Goal: Task Accomplishment & Management: Manage account settings

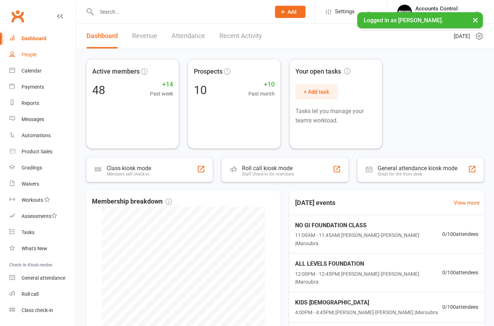
click at [30, 54] on div "People" at bounding box center [29, 55] width 15 height 6
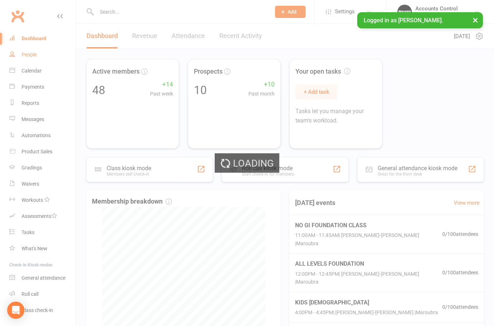
select select "100"
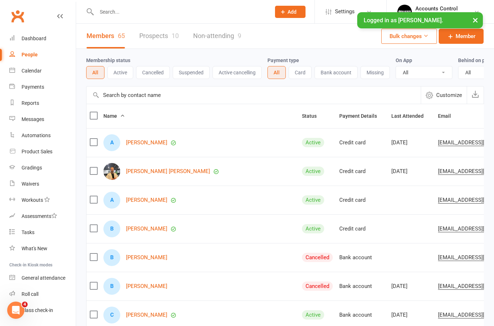
click at [121, 72] on button "Active" at bounding box center [120, 72] width 26 height 13
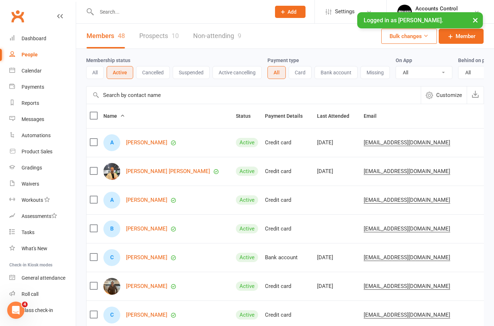
click at [89, 70] on button "All" at bounding box center [95, 72] width 18 height 13
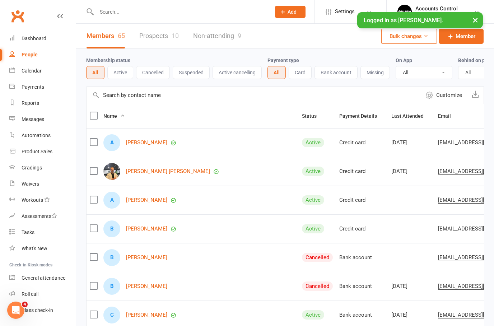
click at [470, 21] on button "×" at bounding box center [474, 19] width 13 height 15
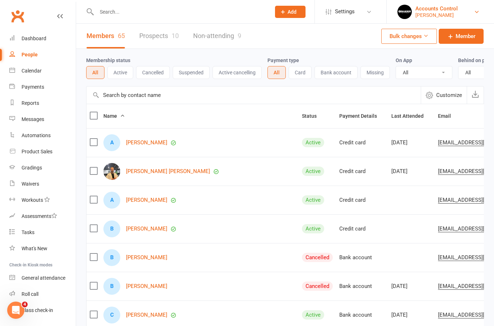
click at [457, 11] on div "Accounts Control" at bounding box center [436, 8] width 42 height 6
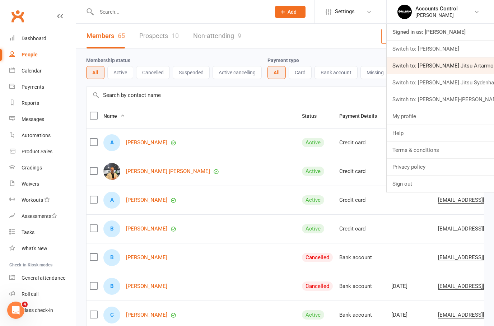
click at [477, 64] on link "Switch to: Braddah Jiu Jitsu Artarmon" at bounding box center [439, 65] width 107 height 17
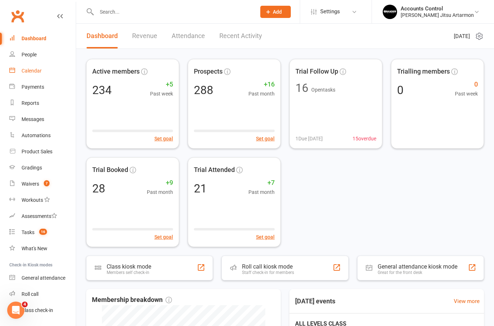
click at [26, 68] on div "Calendar" at bounding box center [32, 71] width 20 height 6
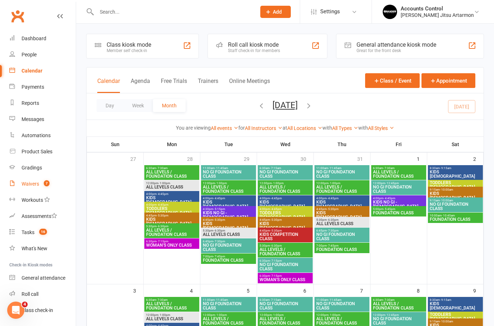
click at [28, 184] on div "Waivers" at bounding box center [31, 184] width 18 height 6
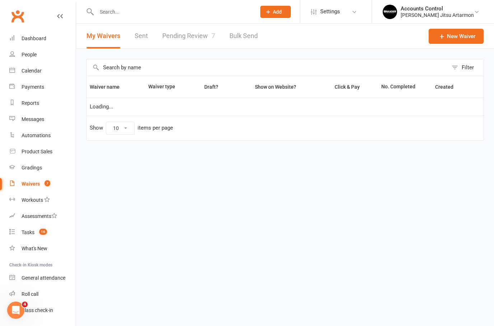
select select "50"
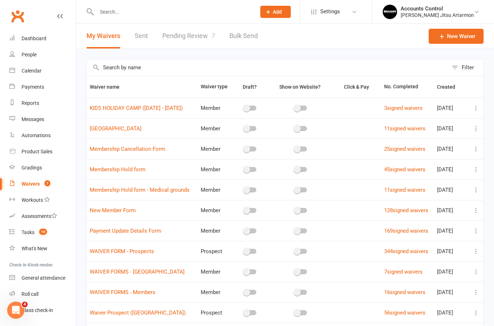
click at [191, 39] on link "Pending Review 7" at bounding box center [188, 36] width 53 height 25
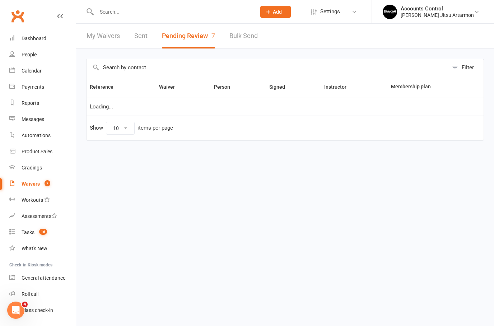
select select "50"
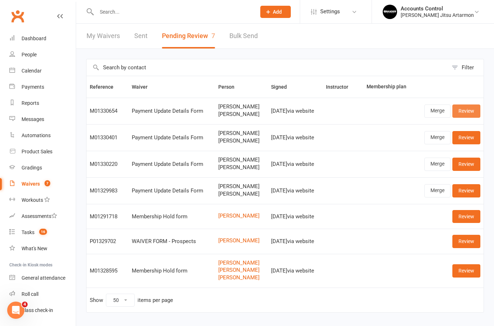
click at [471, 109] on link "Review" at bounding box center [466, 110] width 28 height 13
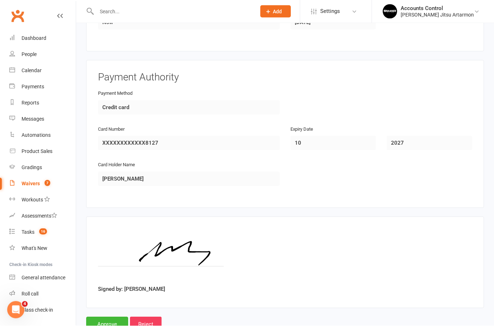
scroll to position [565, 0]
click at [103, 322] on input "Approve" at bounding box center [107, 324] width 42 height 15
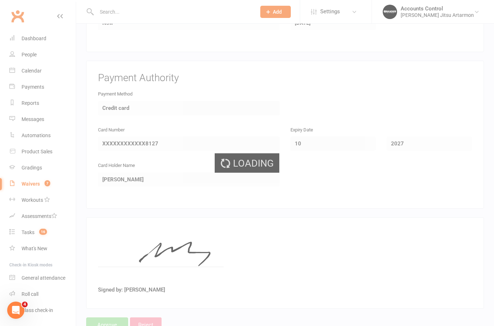
select select "50"
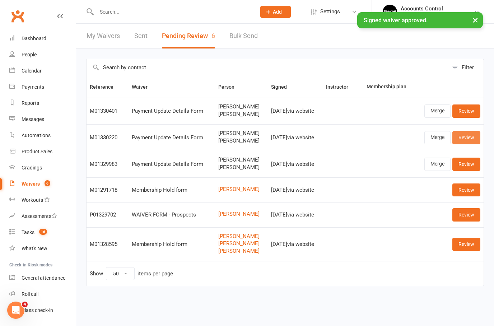
click at [474, 136] on link "Review" at bounding box center [466, 137] width 28 height 13
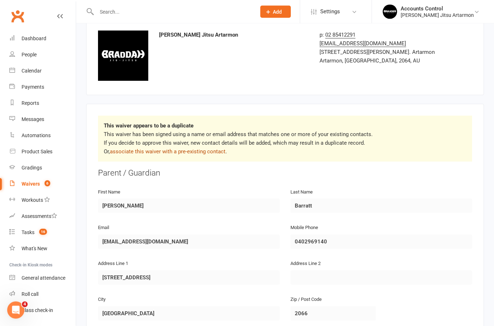
click at [184, 150] on link "associate this waiver with a pre-existing contact" at bounding box center [168, 152] width 116 height 6
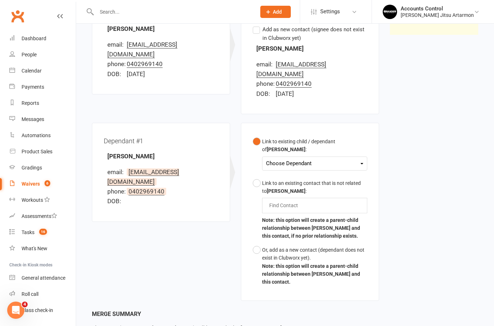
scroll to position [141, 0]
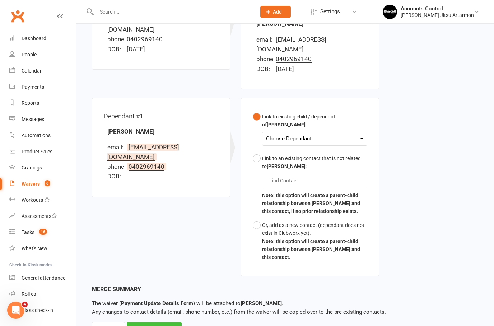
click at [157, 322] on div "Merge Waiver" at bounding box center [154, 329] width 55 height 15
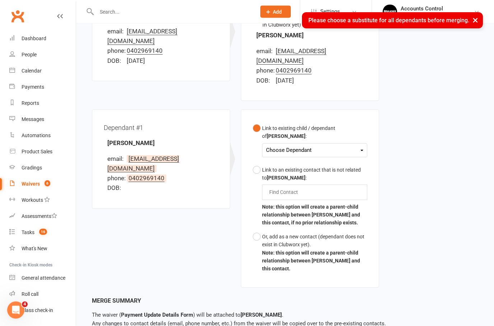
scroll to position [90, 0]
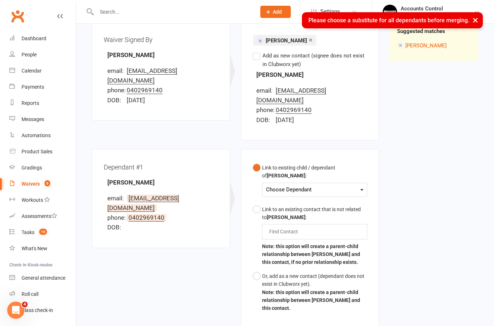
click at [354, 185] on div "Choose Dependant" at bounding box center [314, 190] width 97 height 10
click at [303, 199] on link "William Barratt" at bounding box center [301, 206] width 71 height 15
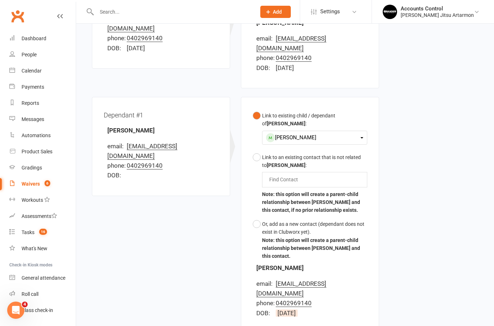
scroll to position [198, 0]
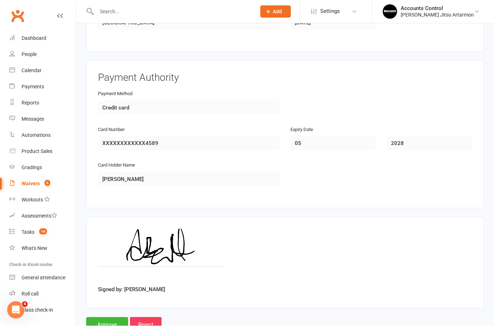
scroll to position [594, 0]
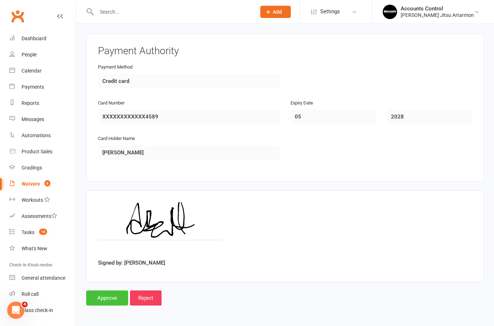
click at [100, 290] on input "Approve" at bounding box center [107, 297] width 42 height 15
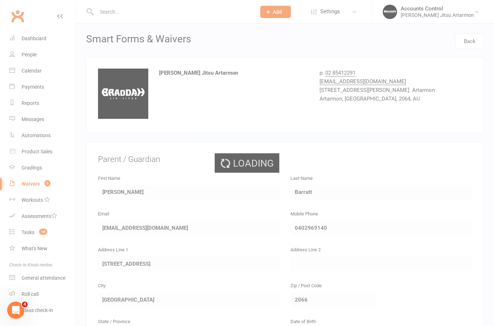
select select "50"
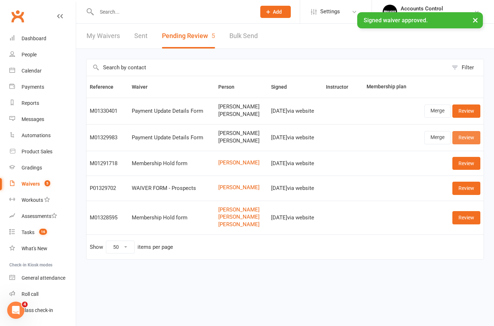
click at [470, 138] on link "Review" at bounding box center [466, 137] width 28 height 13
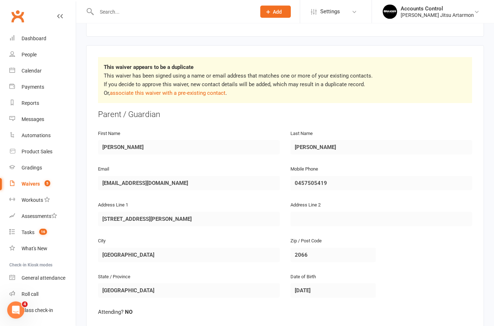
scroll to position [107, 0]
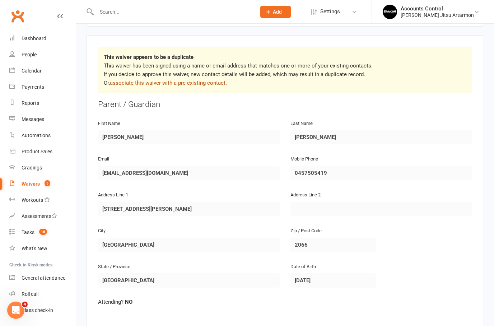
click at [197, 82] on link "associate this waiver with a pre-existing contact" at bounding box center [168, 83] width 116 height 6
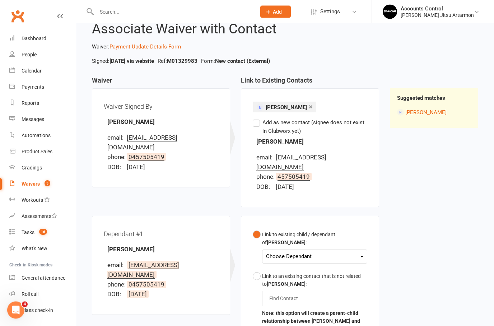
scroll to position [75, 0]
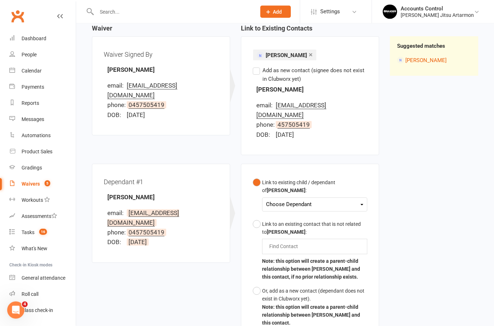
click at [362, 200] on div "Choose Dependant" at bounding box center [314, 205] width 97 height 10
click at [311, 213] on link "Nina Lopez" at bounding box center [301, 220] width 71 height 15
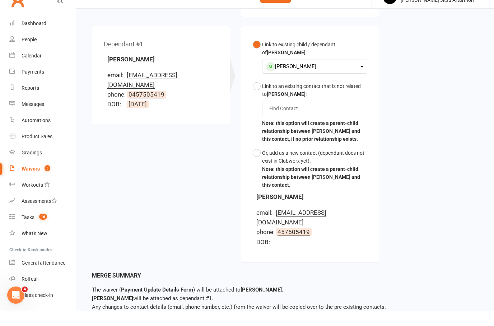
scroll to position [227, 0]
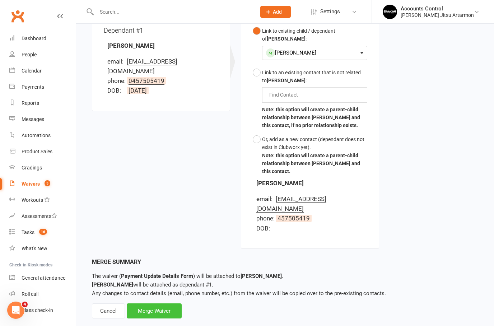
click at [156, 303] on div "Merge Waiver" at bounding box center [154, 310] width 55 height 15
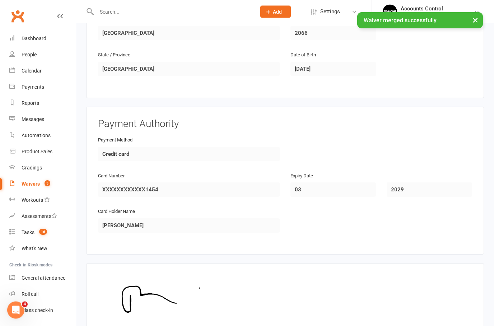
scroll to position [565, 0]
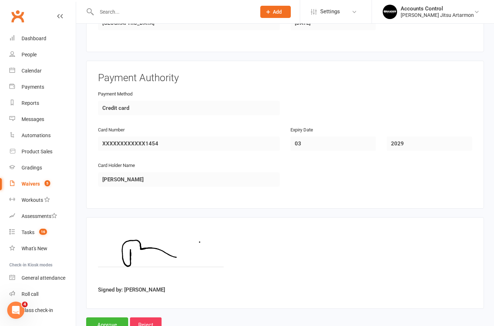
click at [107, 322] on input "Approve" at bounding box center [107, 324] width 42 height 15
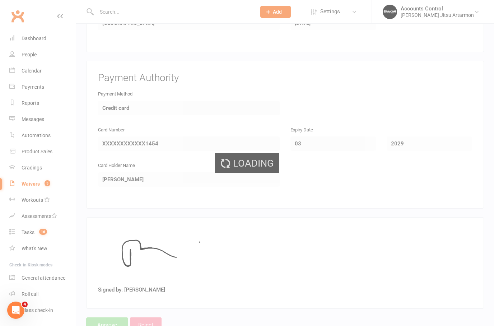
select select "50"
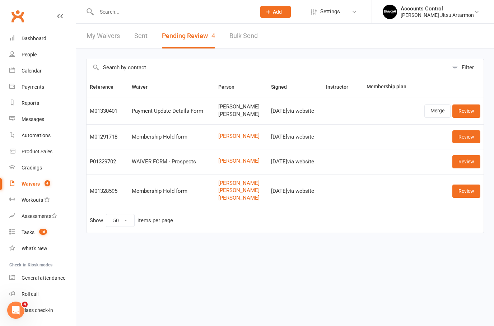
click at [232, 110] on div "Suzanna Gani JARED OCHEE" at bounding box center [241, 110] width 46 height 13
click at [165, 11] on input "text" at bounding box center [172, 12] width 156 height 10
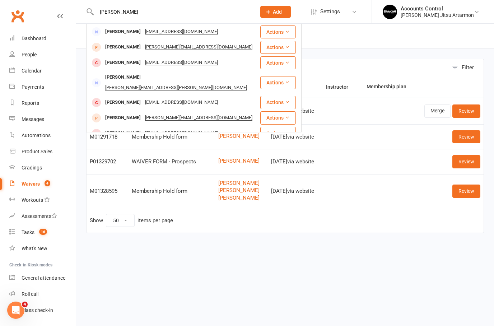
type input "Suzanna"
click at [226, 257] on html "Suzanna Suzanna Gani suz0chee@gmail.com Actions Hanna Hides Hanna.hides@live.co…" at bounding box center [247, 131] width 494 height 263
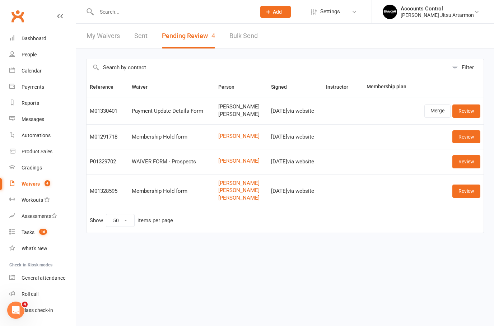
click at [147, 2] on div at bounding box center [168, 11] width 165 height 23
click at [115, 14] on input "text" at bounding box center [172, 12] width 156 height 10
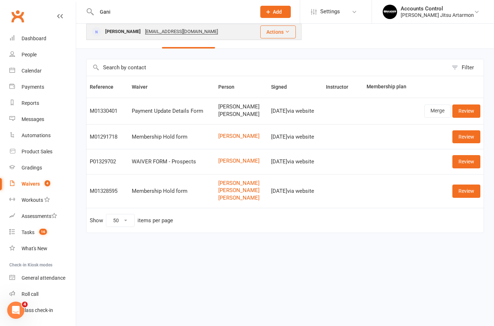
type input "Gani"
click at [112, 29] on div "Suzanna Gani" at bounding box center [123, 32] width 40 height 10
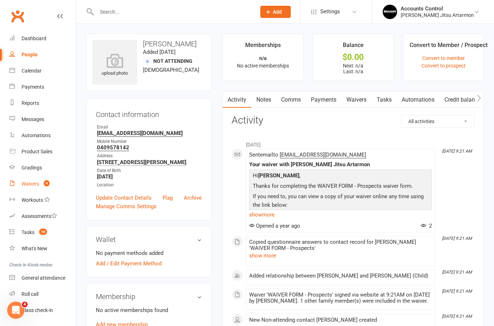
click at [28, 187] on div "Waivers" at bounding box center [31, 184] width 18 height 6
select select "50"
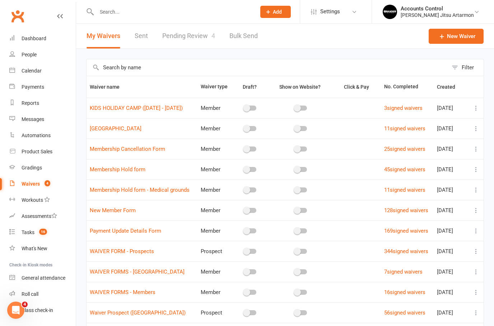
click at [178, 32] on link "Pending Review 4" at bounding box center [188, 36] width 53 height 25
select select "50"
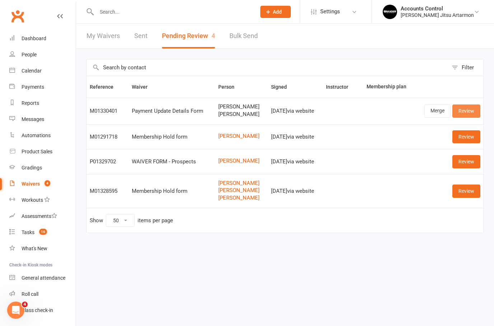
click at [462, 116] on link "Review" at bounding box center [466, 110] width 28 height 13
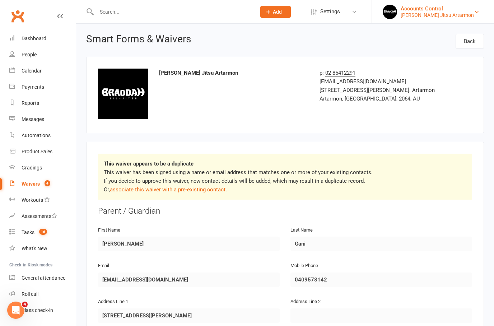
click at [451, 8] on div "Accounts Control" at bounding box center [436, 8] width 73 height 6
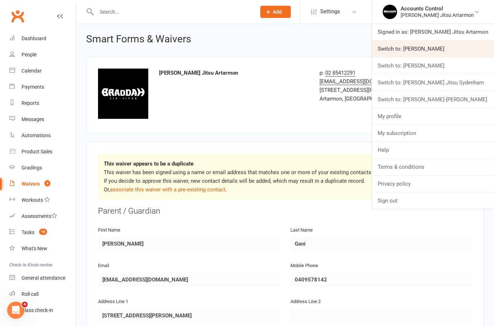
click at [445, 50] on link "Switch to: [PERSON_NAME]" at bounding box center [433, 49] width 122 height 17
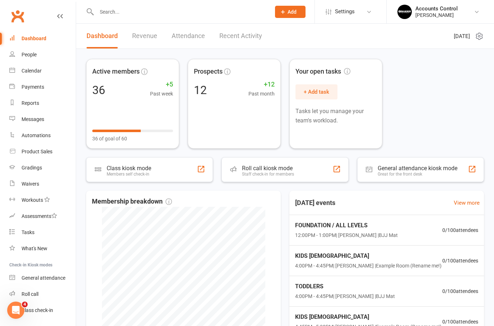
click at [146, 11] on input "text" at bounding box center [179, 12] width 171 height 10
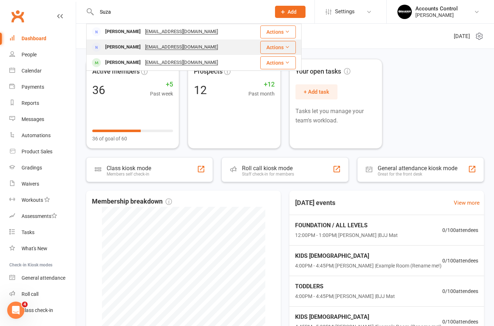
type input "Suza"
click at [112, 49] on div "Suzanna Gani" at bounding box center [123, 47] width 40 height 10
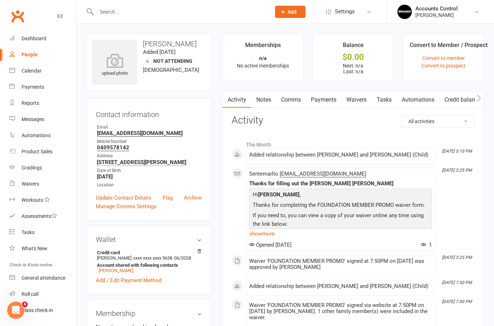
click at [165, 10] on input "text" at bounding box center [179, 12] width 171 height 10
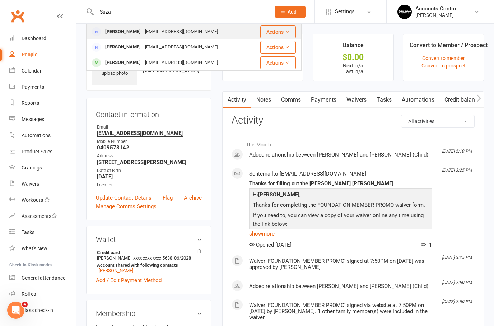
type input "Suza"
click at [108, 29] on div "Suzanna Gani" at bounding box center [123, 32] width 40 height 10
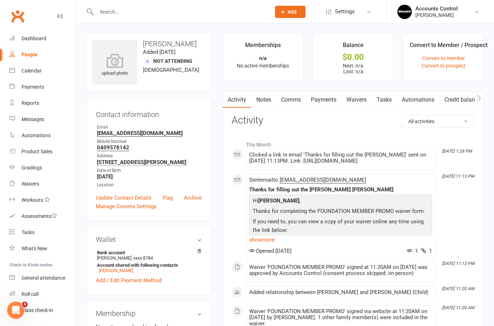
click at [329, 93] on link "Payments" at bounding box center [324, 99] width 36 height 17
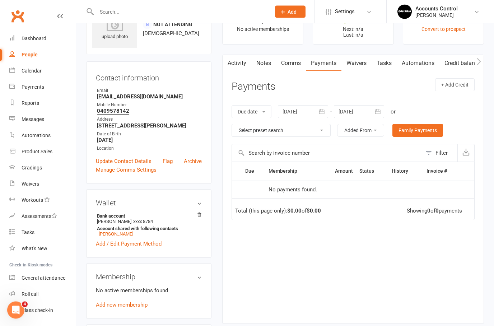
scroll to position [36, 0]
click at [197, 158] on link "Archive" at bounding box center [193, 161] width 18 height 9
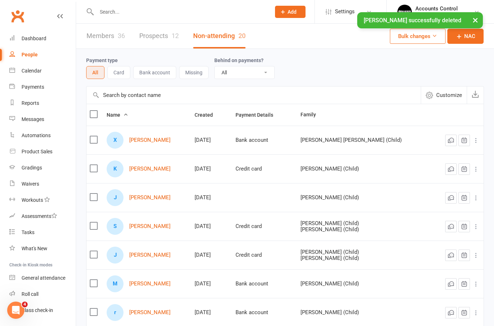
click at [160, 10] on input "text" at bounding box center [179, 12] width 171 height 10
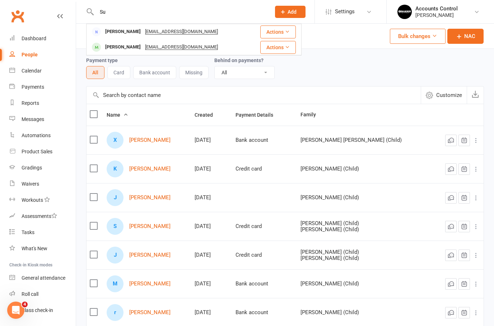
type input "S"
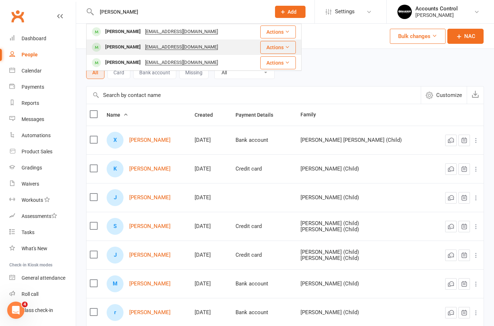
type input "Jared"
click at [119, 46] on div "Jared O'chee" at bounding box center [123, 47] width 40 height 10
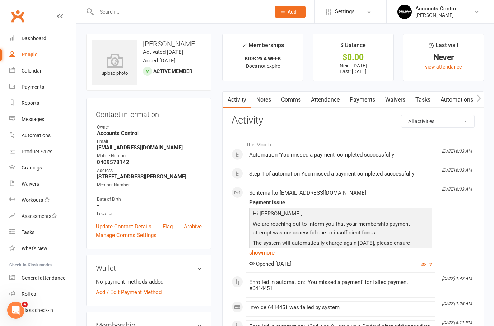
click at [364, 96] on link "Payments" at bounding box center [362, 99] width 36 height 17
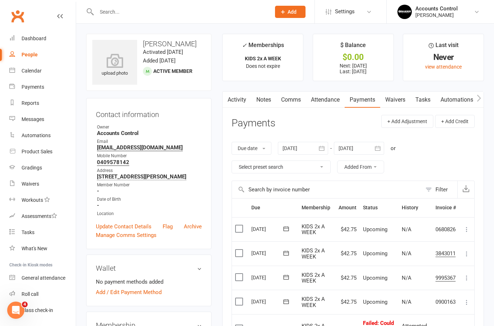
click at [403, 98] on link "Waivers" at bounding box center [395, 99] width 30 height 17
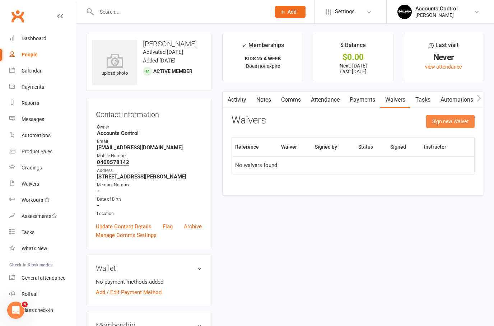
click at [454, 116] on button "Sign new Waiver" at bounding box center [450, 121] width 48 height 13
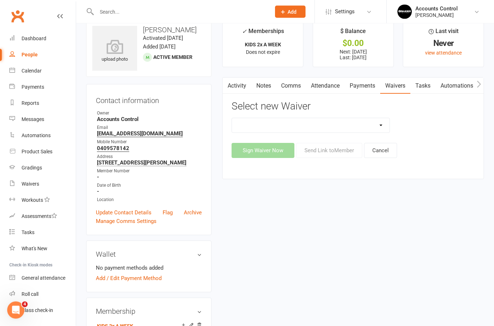
click at [383, 126] on select "EXCLUSIVE MEMBER OFFER FOUNDATION MEMBER PROMO KIDS HOLIDAY CAMP (10th - 17th o…" at bounding box center [310, 125] width 157 height 14
select select "14502"
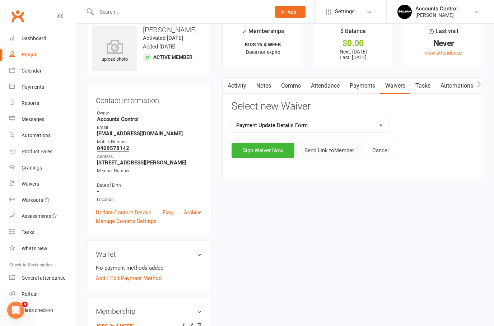
click at [343, 147] on button "Send Link to Member" at bounding box center [329, 150] width 66 height 15
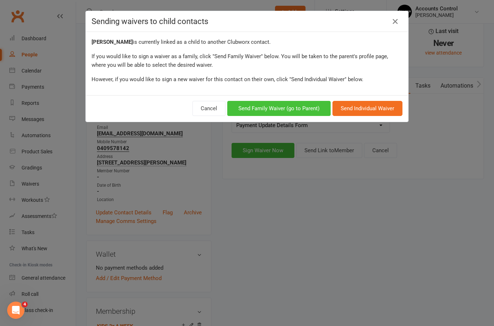
click at [292, 105] on button "Send Family Waiver (go to Parent)" at bounding box center [278, 108] width 103 height 15
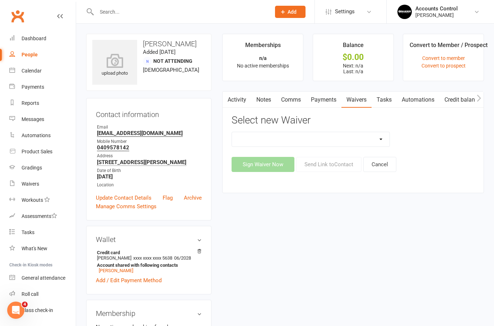
click at [384, 137] on select "EXCLUSIVE MEMBER OFFER FOUNDATION MEMBER PROMO KIDS HOLIDAY CAMP (10th - 17th o…" at bounding box center [310, 139] width 157 height 14
select select "14500"
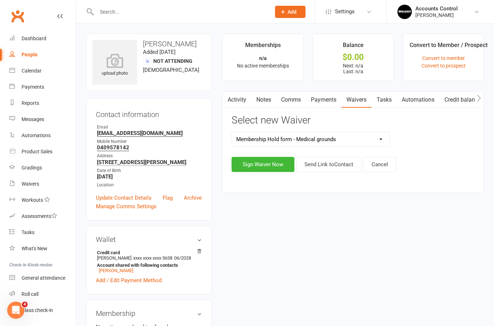
click at [378, 140] on select "EXCLUSIVE MEMBER OFFER FOUNDATION MEMBER PROMO KIDS HOLIDAY CAMP (10th - 17th o…" at bounding box center [310, 139] width 157 height 14
click at [320, 166] on button "Send Link to Contact" at bounding box center [328, 164] width 65 height 15
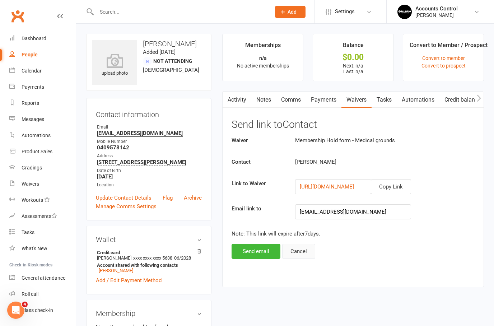
click at [300, 250] on button "Cancel" at bounding box center [298, 251] width 33 height 15
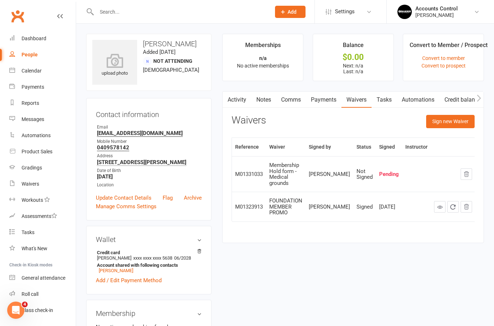
click at [468, 175] on button "button" at bounding box center [465, 173] width 11 height 11
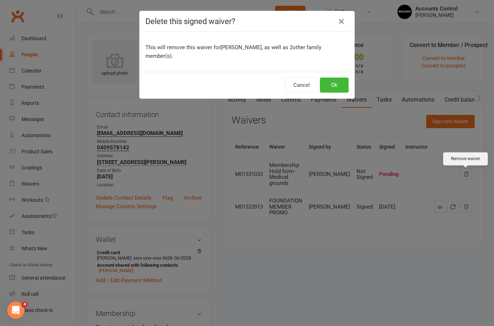
click at [346, 90] on div "Delete this signed waiver? This will remove this waiver for Suzanna Gani , as w…" at bounding box center [246, 55] width 215 height 88
click at [331, 91] on div "Delete this signed waiver? This will remove this waiver for Suzanna Gani , as w…" at bounding box center [247, 163] width 494 height 326
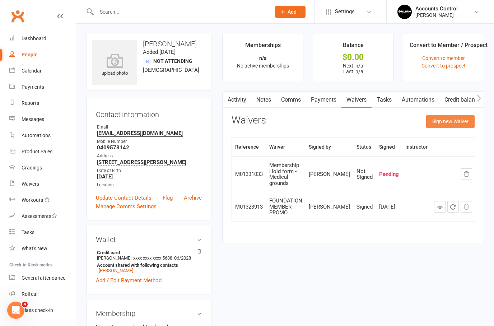
click at [452, 122] on button "Sign new Waiver" at bounding box center [450, 121] width 48 height 13
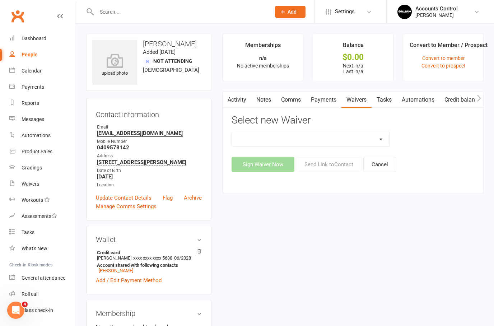
click at [385, 140] on select "EXCLUSIVE MEMBER OFFER FOUNDATION MEMBER PROMO KIDS HOLIDAY CAMP (10th - 17th o…" at bounding box center [310, 139] width 157 height 14
select select "14502"
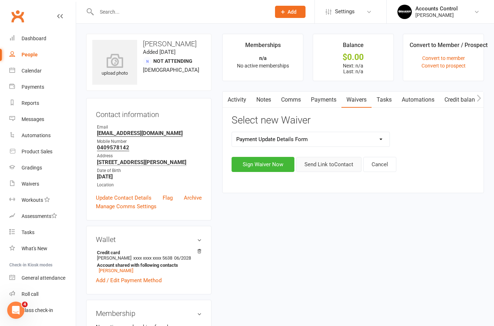
click at [331, 168] on button "Send Link to Contact" at bounding box center [328, 164] width 65 height 15
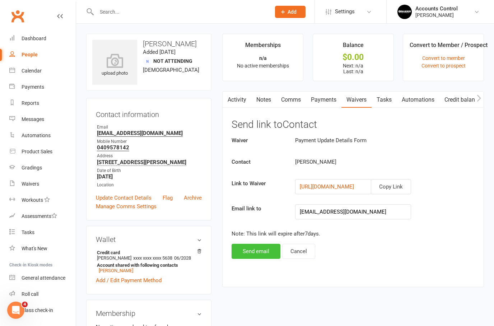
click at [254, 253] on button "Send email" at bounding box center [255, 251] width 49 height 15
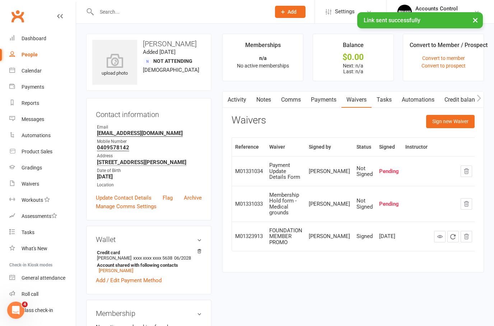
click at [467, 201] on icon "button" at bounding box center [466, 204] width 6 height 6
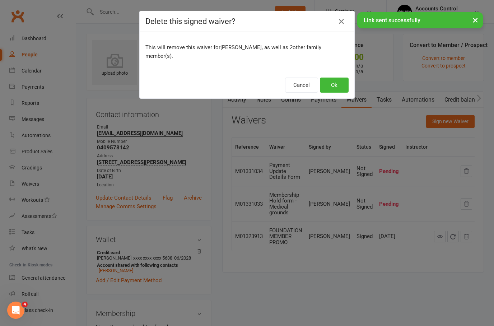
click at [340, 94] on div "Delete this signed waiver? This will remove this waiver for Suzanna Gani , as w…" at bounding box center [247, 163] width 494 height 326
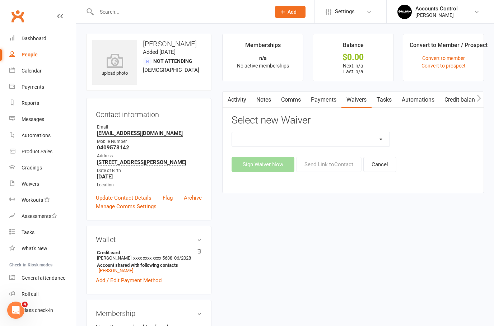
click at [354, 102] on link "Waivers" at bounding box center [356, 99] width 30 height 17
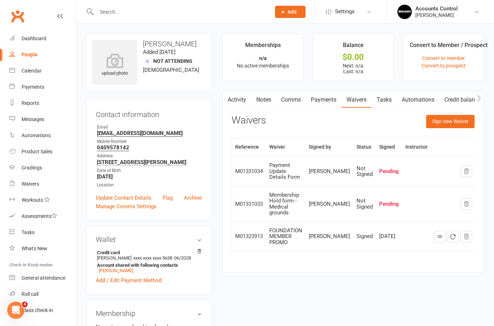
click at [467, 201] on icon "button" at bounding box center [466, 203] width 5 height 5
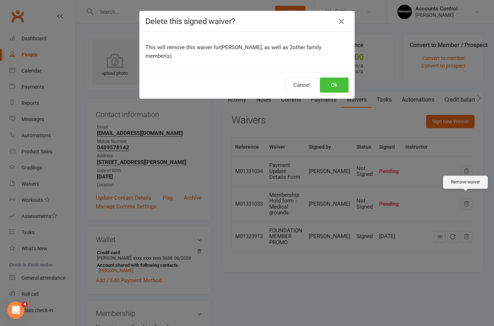
click at [338, 77] on button "Ok" at bounding box center [334, 84] width 29 height 15
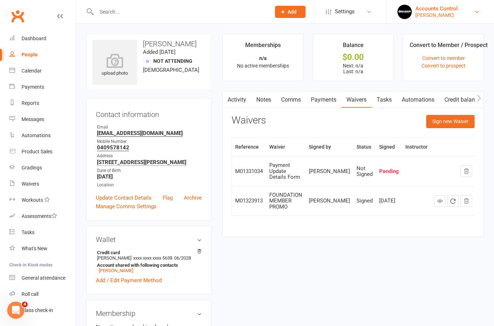
click at [458, 7] on link "Accounts Control Braddah Eastwood" at bounding box center [440, 12] width 86 height 14
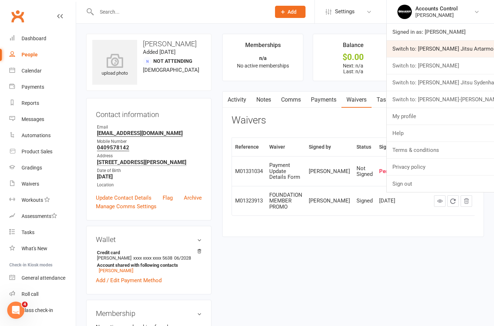
click at [484, 43] on link "Switch to: [PERSON_NAME] Jitsu Artarmon" at bounding box center [439, 49] width 107 height 17
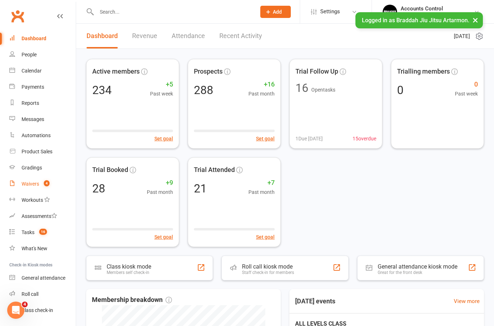
click at [31, 187] on link "Waivers 4" at bounding box center [42, 184] width 66 height 16
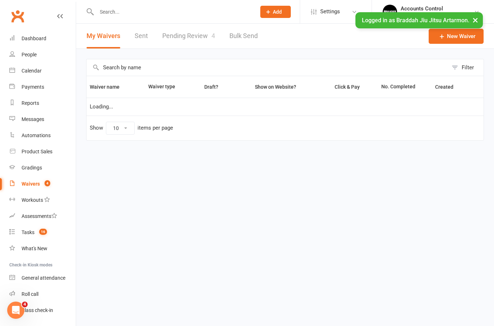
select select "50"
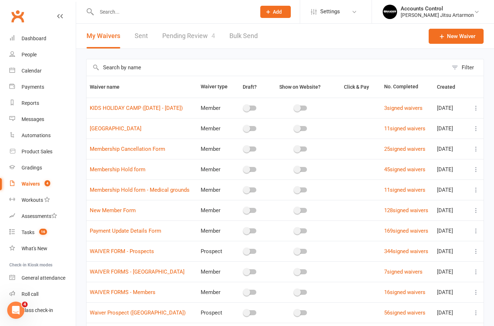
click at [194, 37] on link "Pending Review 4" at bounding box center [188, 36] width 53 height 25
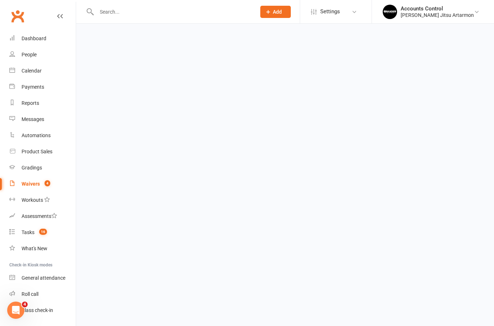
select select "50"
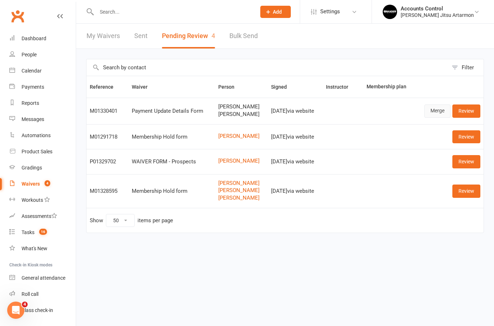
click at [433, 106] on link "Merge" at bounding box center [437, 110] width 26 height 13
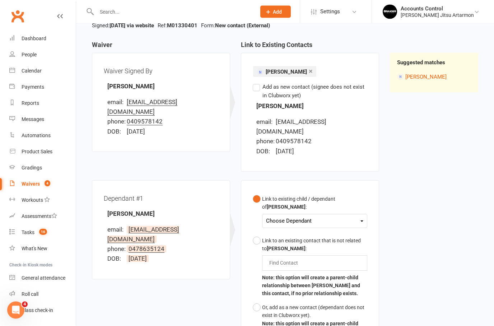
scroll to position [141, 0]
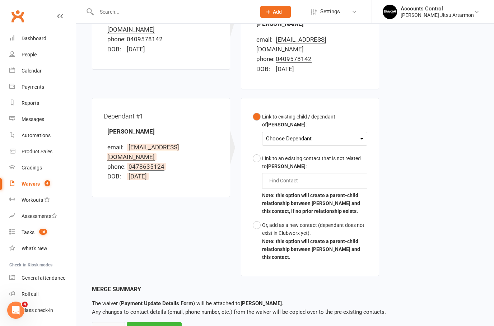
click at [104, 322] on div "Cancel" at bounding box center [108, 329] width 33 height 15
select select "50"
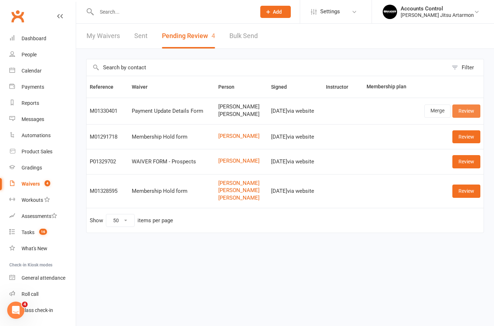
click at [468, 108] on link "Review" at bounding box center [466, 110] width 28 height 13
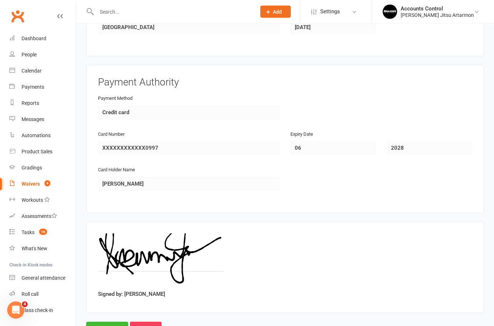
scroll to position [617, 0]
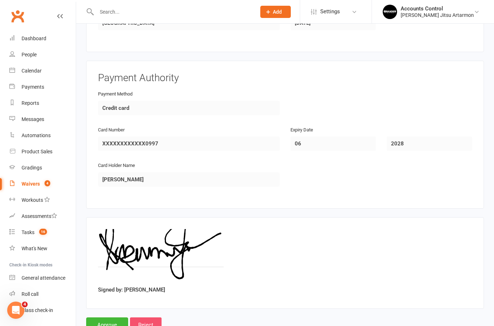
click at [148, 319] on input "Reject" at bounding box center [146, 324] width 32 height 15
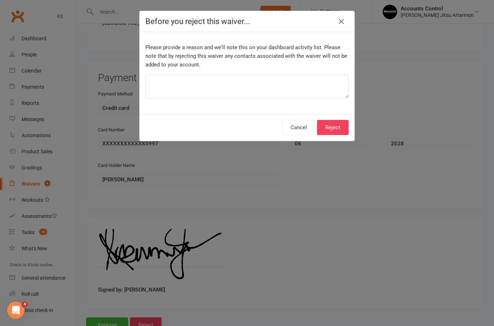
click at [312, 86] on textarea at bounding box center [246, 87] width 203 height 24
type textarea "Wrong location"
click at [331, 127] on button "Reject" at bounding box center [333, 127] width 32 height 15
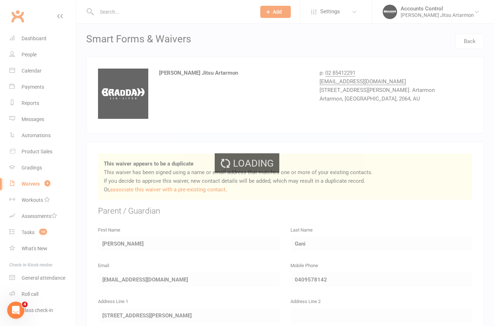
select select "50"
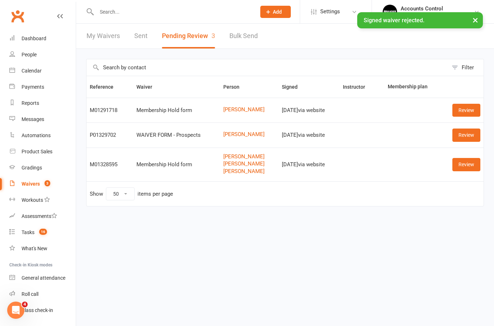
click at [131, 12] on input "text" at bounding box center [172, 12] width 156 height 10
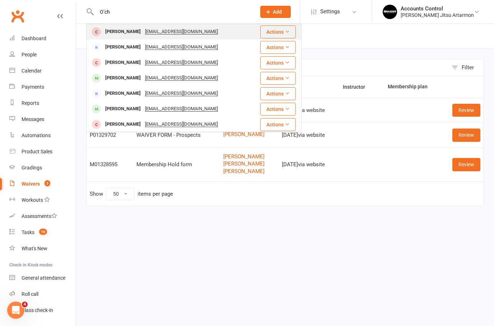
type input "O’ch"
click at [116, 27] on div "Jared O'chee" at bounding box center [123, 32] width 40 height 10
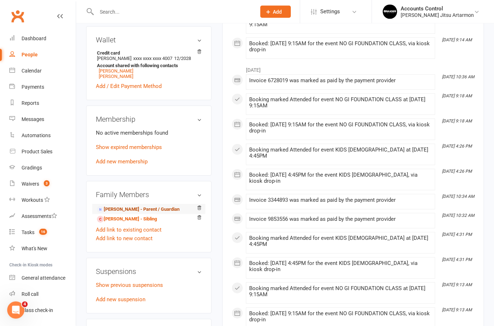
scroll to position [206, 0]
click at [143, 213] on link "Milton O'chee - Parent / Guardian" at bounding box center [138, 210] width 83 height 8
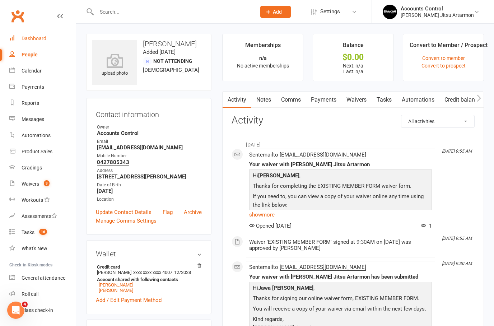
click at [39, 37] on div "Dashboard" at bounding box center [34, 39] width 25 height 6
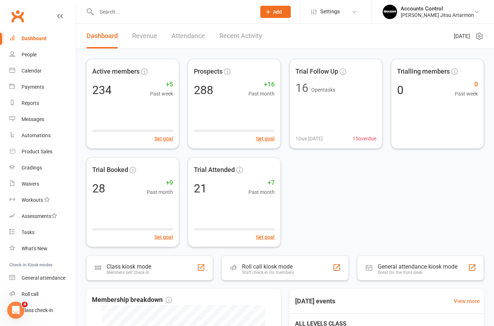
click at [105, 5] on div at bounding box center [168, 11] width 165 height 23
click at [120, 9] on input "text" at bounding box center [172, 12] width 156 height 10
click at [117, 9] on input "text" at bounding box center [172, 12] width 156 height 10
click at [157, 16] on input "text" at bounding box center [172, 12] width 156 height 10
paste input "[EMAIL_ADDRESS][DOMAIN_NAME]"
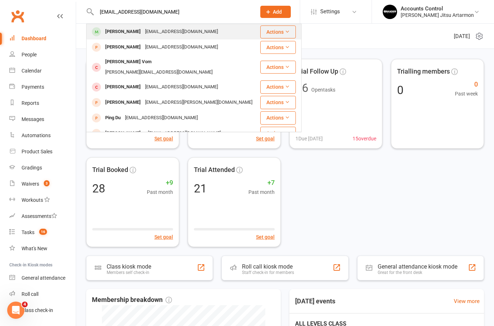
type input "[EMAIL_ADDRESS][DOMAIN_NAME]"
click at [124, 32] on div "[PERSON_NAME]" at bounding box center [123, 32] width 40 height 10
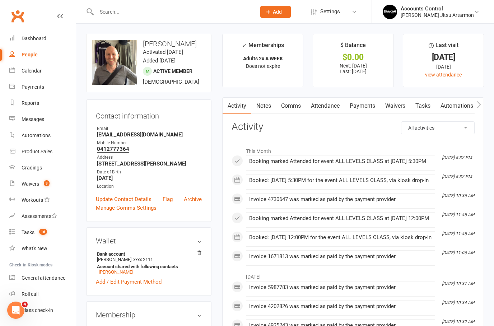
click at [363, 108] on link "Payments" at bounding box center [362, 106] width 36 height 17
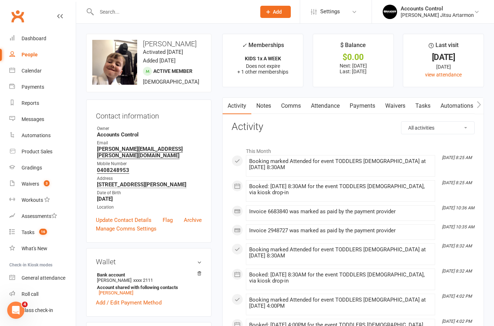
click at [364, 101] on link "Payments" at bounding box center [362, 106] width 36 height 17
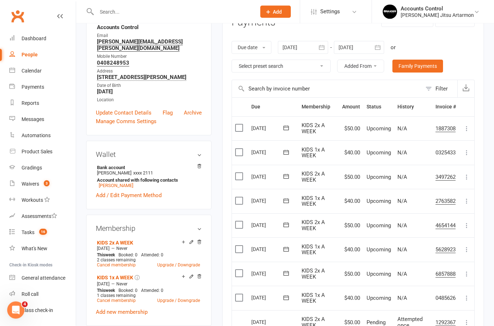
scroll to position [85, 0]
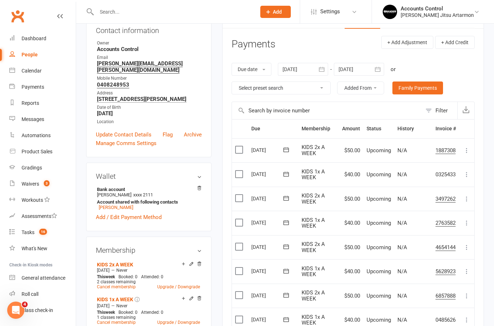
click at [303, 67] on div at bounding box center [303, 69] width 50 height 13
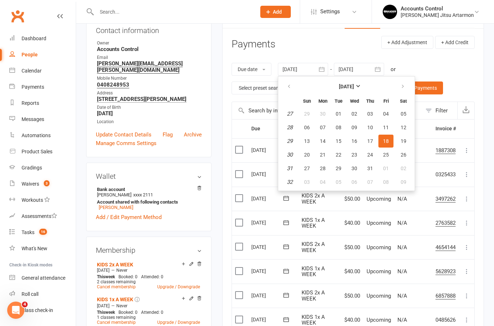
click at [289, 79] on th at bounding box center [289, 87] width 18 height 16
click at [289, 81] on button "button" at bounding box center [289, 86] width 15 height 13
click at [388, 112] on span "02" at bounding box center [386, 114] width 6 height 6
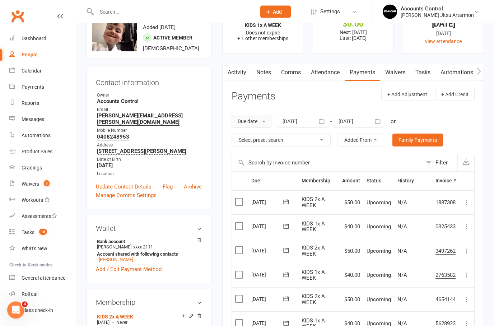
scroll to position [33, 0]
click at [295, 120] on div at bounding box center [303, 121] width 50 height 13
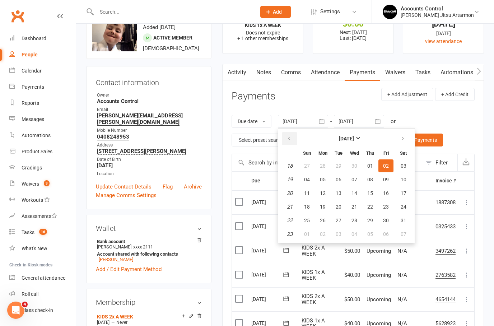
click at [288, 136] on icon "button" at bounding box center [288, 139] width 5 height 6
click at [387, 164] on span "28" at bounding box center [386, 166] width 6 height 6
type input "[DATE]"
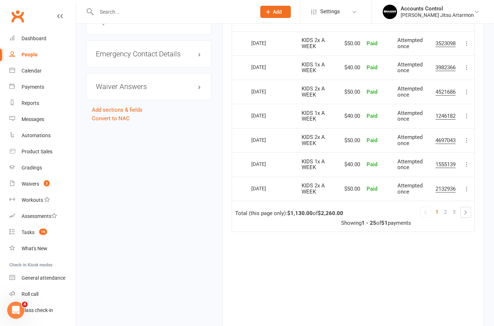
scroll to position [683, 0]
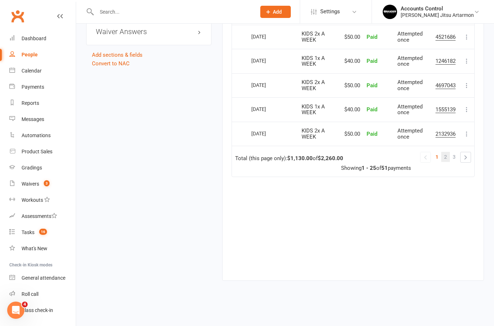
click at [448, 152] on link "2" at bounding box center [445, 157] width 9 height 10
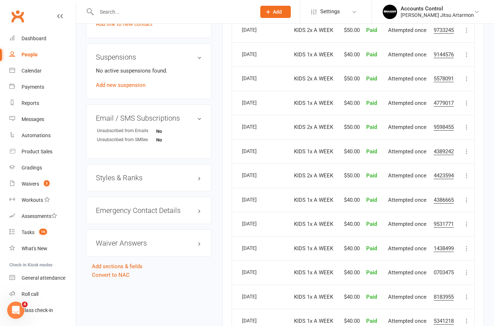
scroll to position [471, 0]
click at [114, 11] on input "text" at bounding box center [172, 12] width 156 height 10
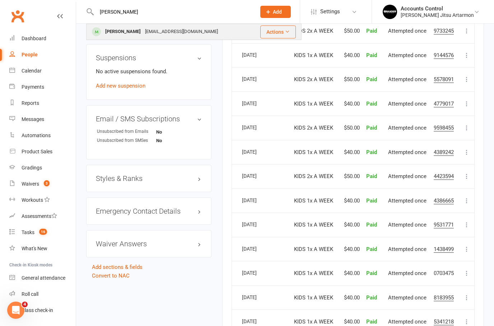
type input "[PERSON_NAME]"
click at [115, 32] on div "[PERSON_NAME]" at bounding box center [123, 32] width 40 height 10
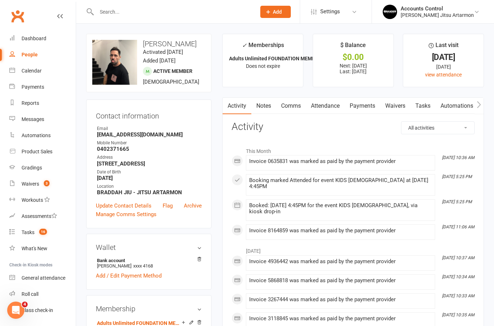
click at [393, 104] on link "Waivers" at bounding box center [395, 106] width 30 height 17
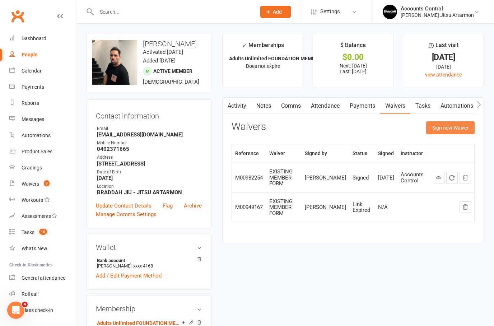
click at [449, 127] on button "Sign new Waiver" at bounding box center [450, 127] width 48 height 13
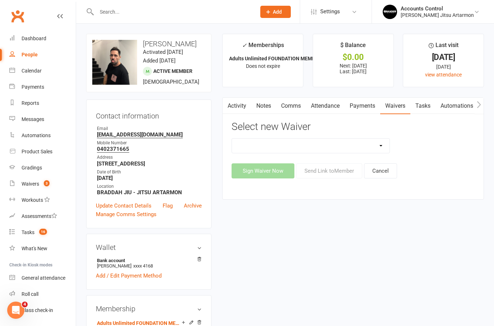
select select "10936"
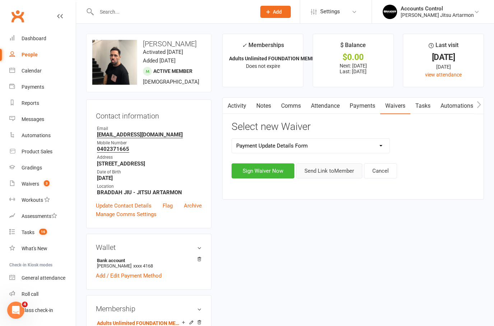
click at [320, 169] on button "Send Link to Member" at bounding box center [329, 170] width 66 height 15
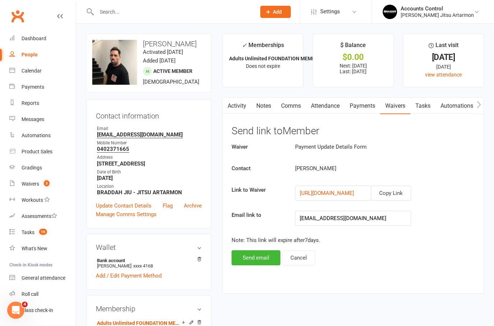
click at [257, 258] on button "Send email" at bounding box center [255, 257] width 49 height 15
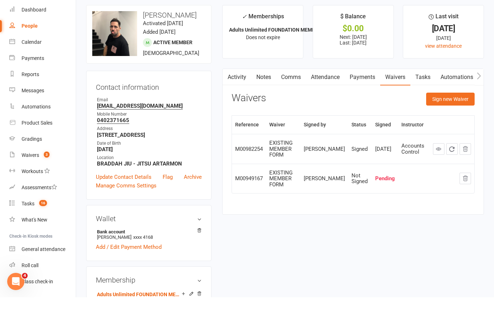
scroll to position [29, 0]
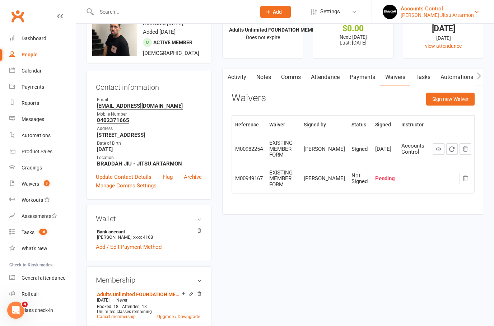
click at [449, 14] on html "Prospect Member Non-attending contact Class / event Appointment Grading event T…" at bounding box center [247, 325] width 494 height 709
click at [449, 14] on div "Braddah Jiu Jitsu Artarmon" at bounding box center [436, 15] width 73 height 6
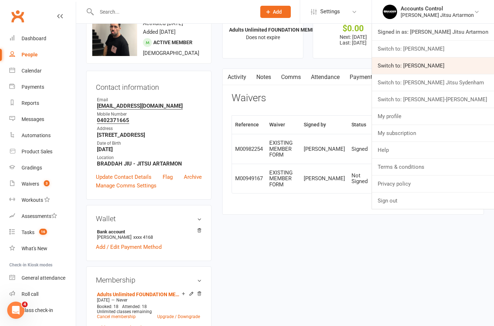
click at [435, 65] on link "Switch to: Braddah Jiu Jitsu Maroubra" at bounding box center [433, 65] width 122 height 17
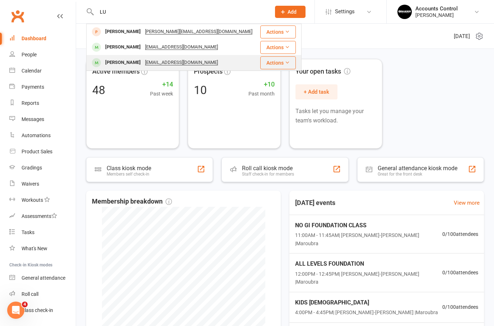
type input "L"
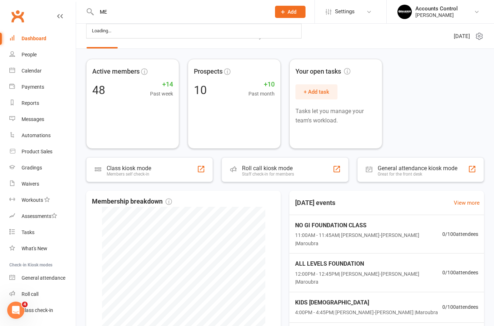
type input "M"
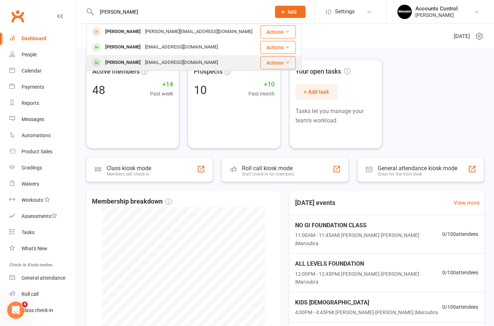
type input "[PERSON_NAME]"
click at [122, 63] on div "[PERSON_NAME]" at bounding box center [123, 62] width 40 height 10
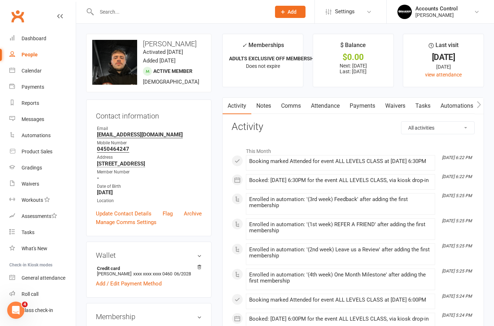
click at [113, 5] on div at bounding box center [175, 11] width 179 height 23
click at [113, 14] on input "text" at bounding box center [179, 12] width 171 height 10
click at [105, 13] on input "text" at bounding box center [179, 12] width 171 height 10
click at [35, 38] on div "Dashboard" at bounding box center [34, 39] width 25 height 6
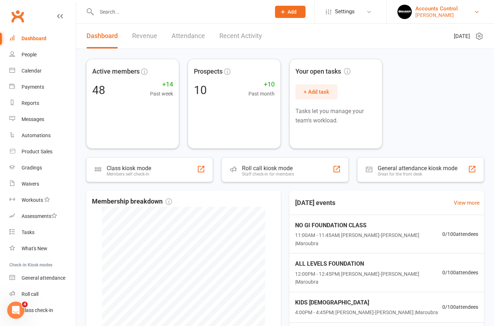
click at [448, 10] on div "Accounts Control" at bounding box center [436, 8] width 42 height 6
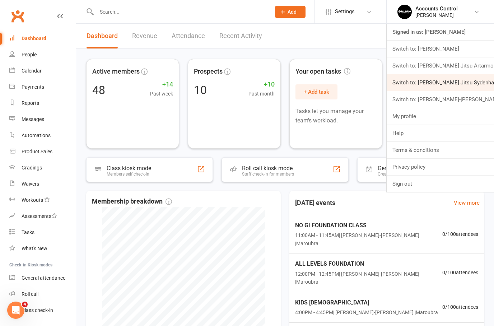
click at [451, 83] on link "Switch to: Braddah Jiu Jitsu Sydenham" at bounding box center [439, 82] width 107 height 17
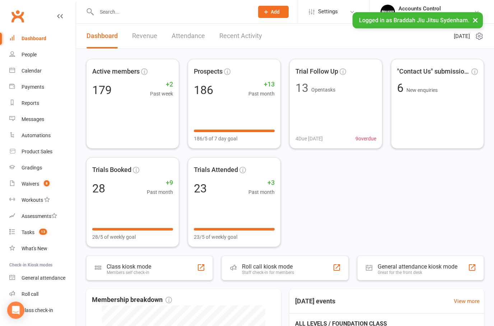
click at [128, 3] on div at bounding box center [167, 11] width 162 height 23
click at [114, 10] on input "text" at bounding box center [171, 12] width 154 height 10
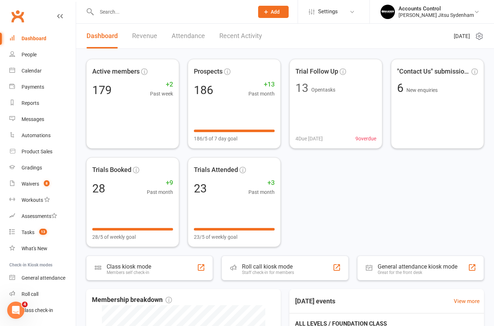
click at [111, 11] on input "text" at bounding box center [171, 12] width 154 height 10
click at [99, 19] on div at bounding box center [167, 11] width 162 height 23
click at [122, 11] on input "text" at bounding box center [171, 12] width 154 height 10
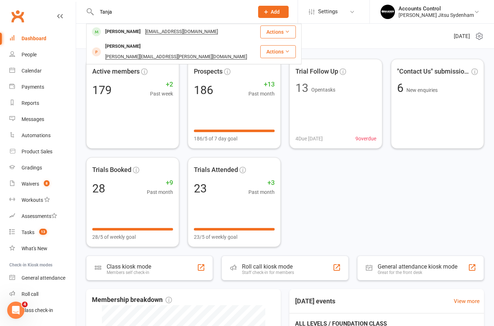
type input "Tanja"
click at [111, 33] on div "[PERSON_NAME]" at bounding box center [123, 32] width 40 height 10
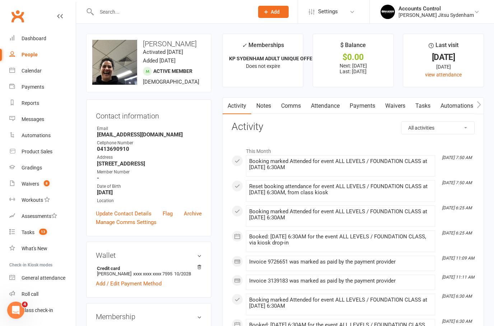
click at [396, 104] on link "Waivers" at bounding box center [395, 106] width 30 height 17
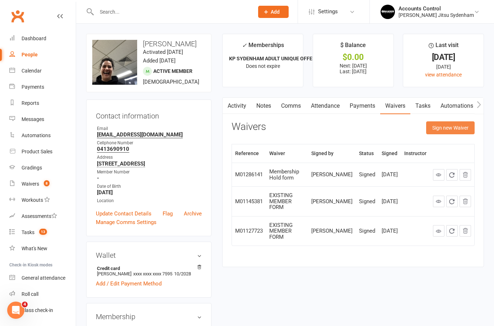
click at [448, 129] on button "Sign new Waiver" at bounding box center [450, 127] width 48 height 13
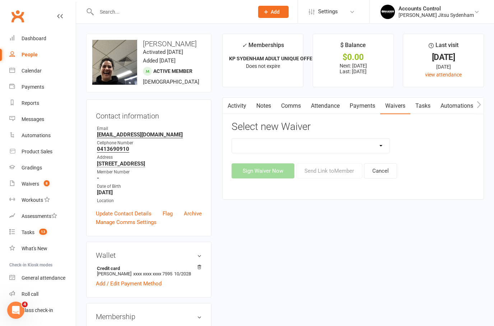
select select "13589"
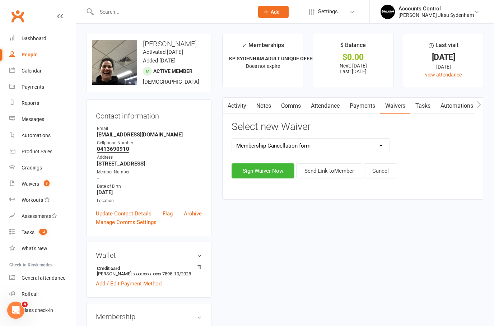
click at [320, 169] on button "Send Link to Member" at bounding box center [329, 170] width 66 height 15
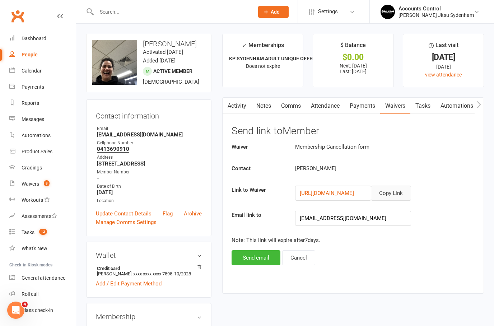
click at [399, 193] on button "Copy Link" at bounding box center [391, 192] width 40 height 15
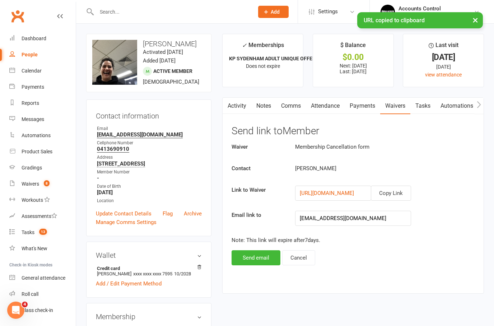
click at [247, 261] on button "Send email" at bounding box center [255, 257] width 49 height 15
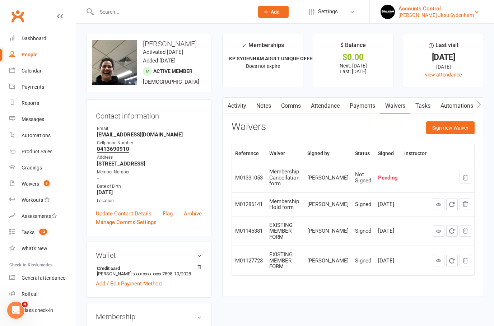
click at [468, 14] on div "Braddah Jiu Jitsu Sydenham" at bounding box center [435, 15] width 75 height 6
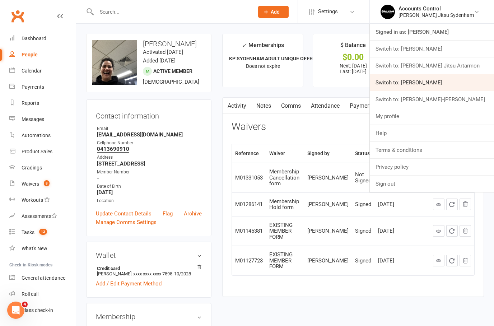
click at [479, 86] on link "Switch to: Braddah Jiu Jitsu Maroubra" at bounding box center [431, 82] width 124 height 17
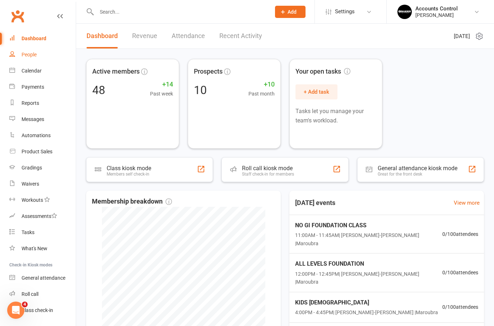
click at [34, 52] on div "People" at bounding box center [29, 55] width 15 height 6
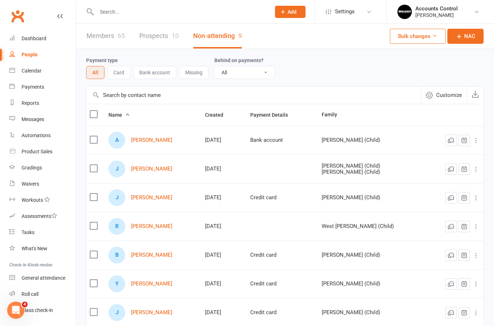
click at [182, 15] on input "text" at bounding box center [179, 12] width 171 height 10
type input "J"
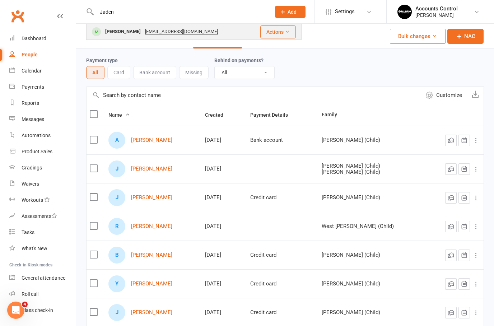
type input "Jaden"
click at [115, 36] on div "[PERSON_NAME]" at bounding box center [123, 32] width 40 height 10
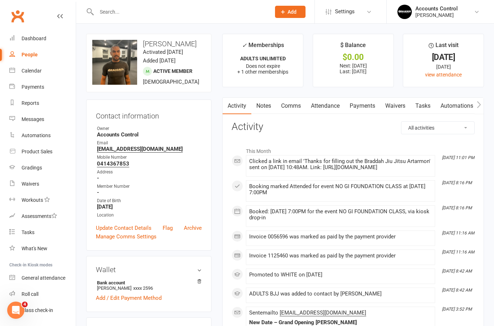
click at [369, 107] on link "Payments" at bounding box center [362, 106] width 36 height 17
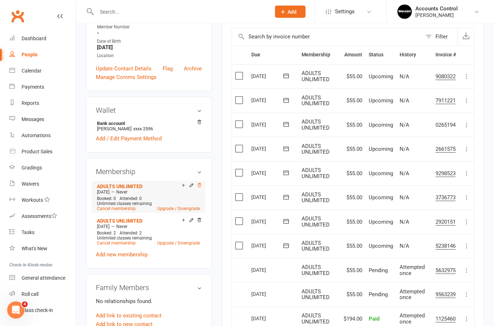
scroll to position [159, 0]
click at [201, 184] on icon at bounding box center [199, 185] width 5 height 5
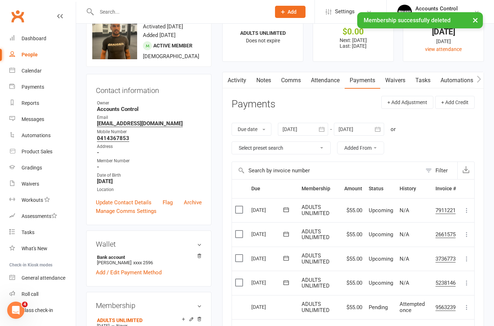
scroll to position [0, 0]
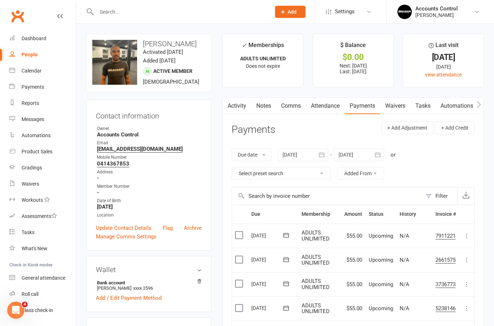
click at [292, 154] on div at bounding box center [303, 154] width 50 height 13
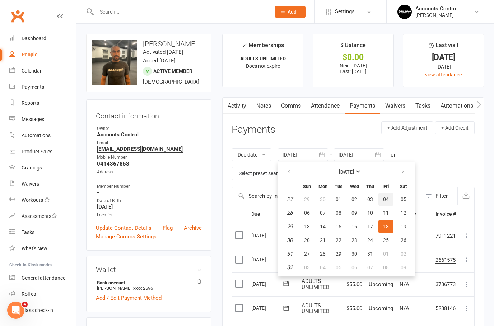
click at [387, 197] on span "04" at bounding box center [386, 199] width 6 height 6
type input "[DATE]"
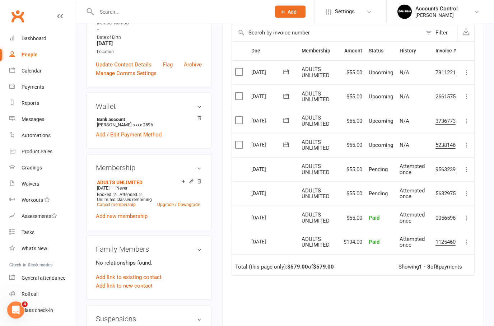
scroll to position [160, 0]
